Goal: Information Seeking & Learning: Learn about a topic

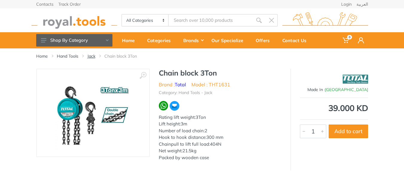
click at [92, 57] on link "Jack" at bounding box center [91, 56] width 8 height 6
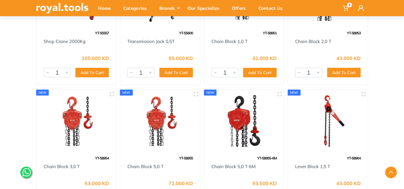
scroll to position [1646, 0]
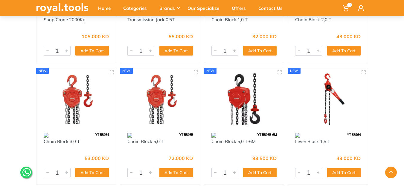
click at [81, 104] on img at bounding box center [76, 100] width 69 height 52
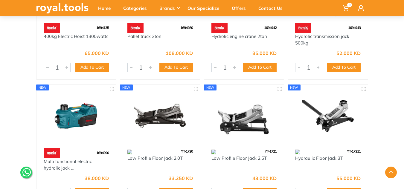
scroll to position [1410, 0]
